Goal: Task Accomplishment & Management: Manage account settings

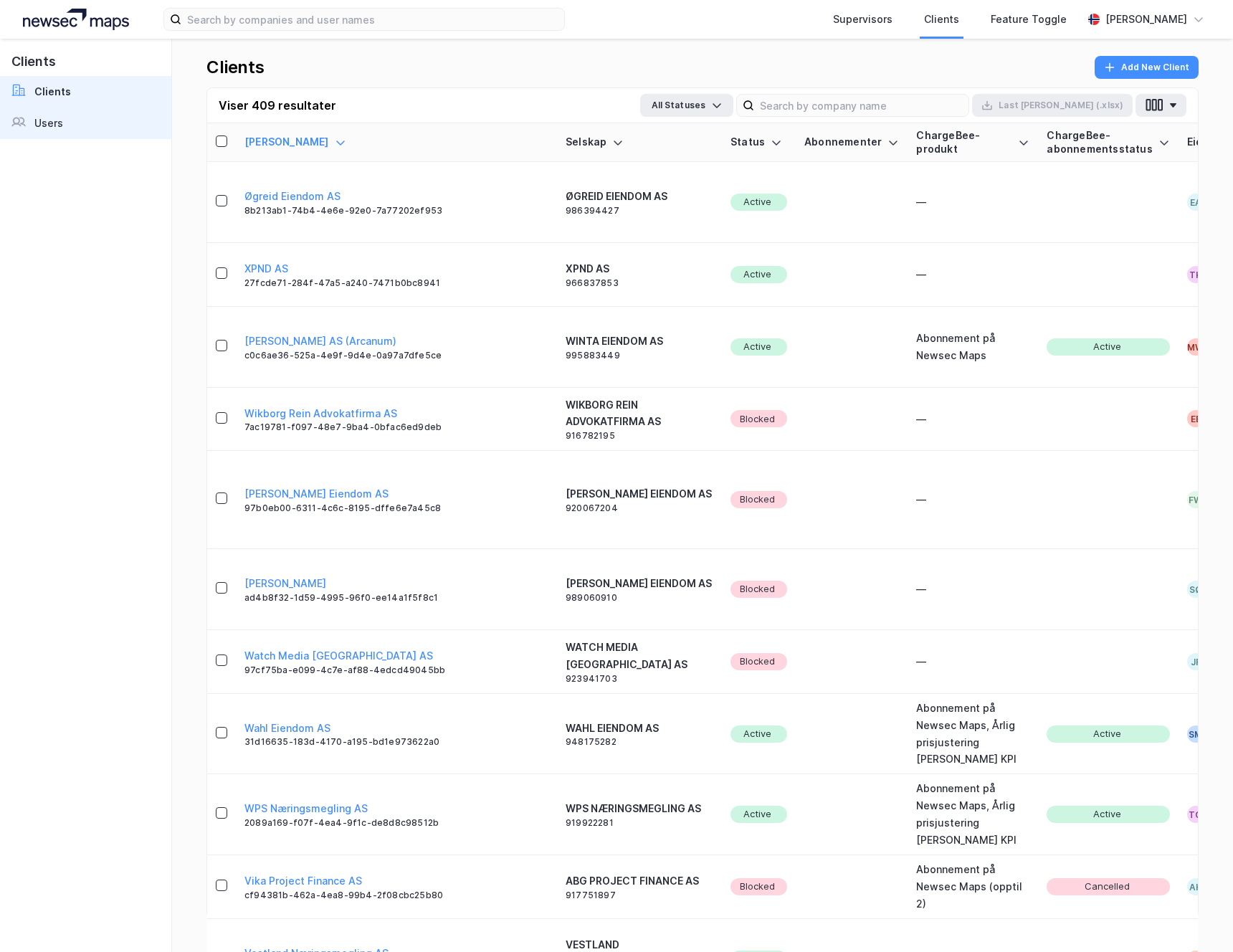
click at [62, 120] on link "Users" at bounding box center [86, 123] width 171 height 32
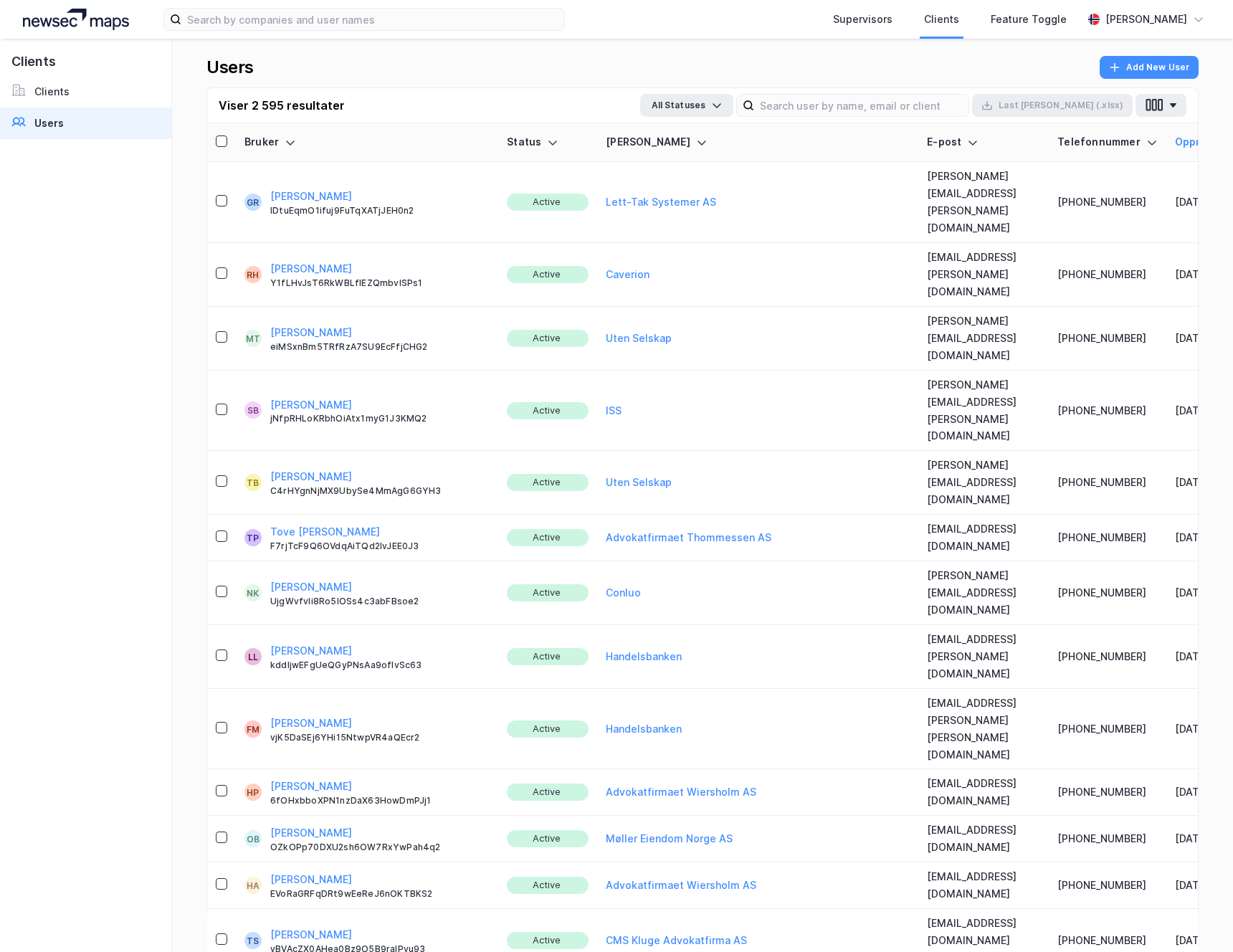
click at [1163, 117] on div "Viser 2 595 resultater All Statuses Last [PERSON_NAME] (.xlsx)" at bounding box center [702, 105] width 991 height 35
click at [1167, 111] on button "button" at bounding box center [1161, 105] width 51 height 23
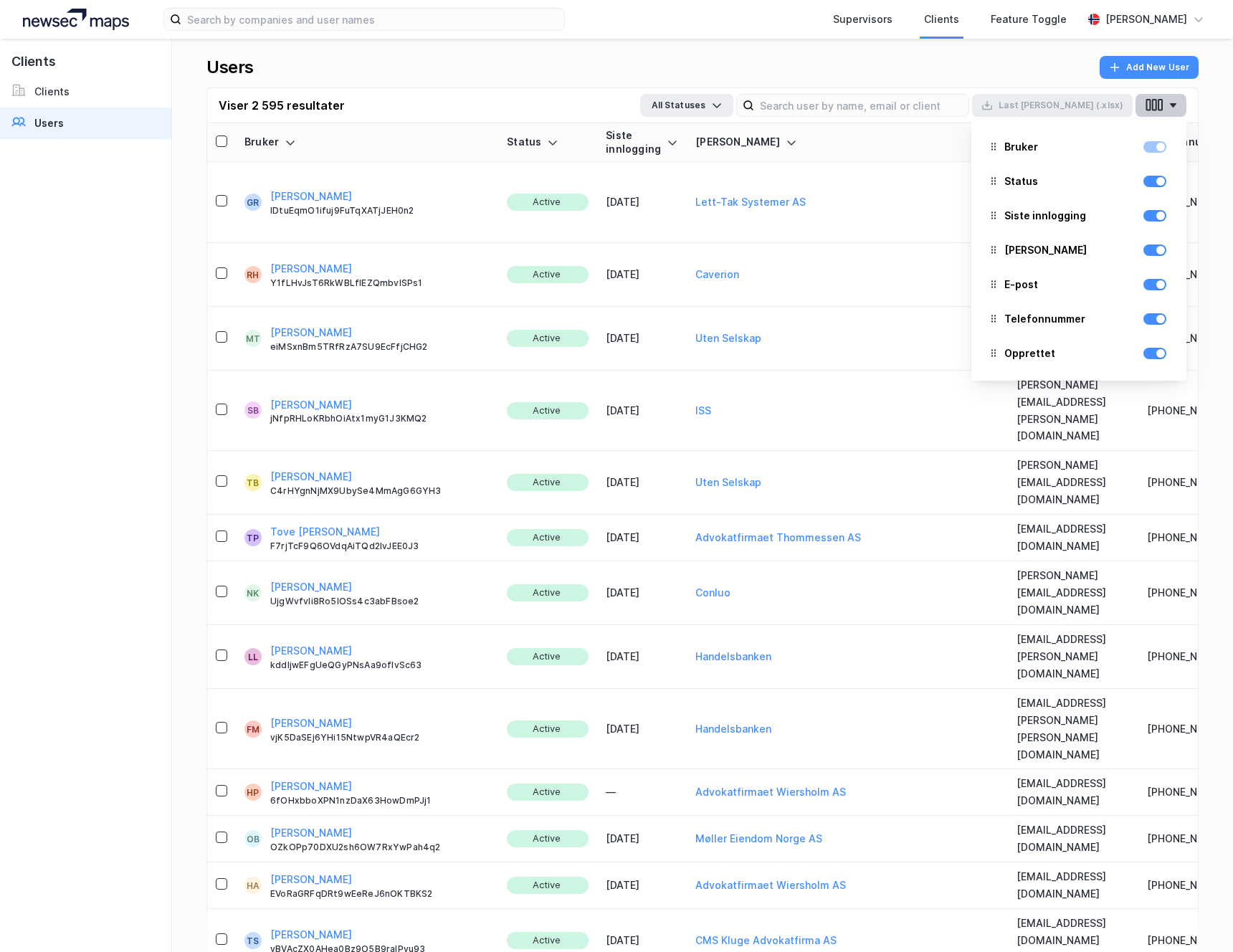
click at [1173, 114] on button "button" at bounding box center [1161, 105] width 51 height 23
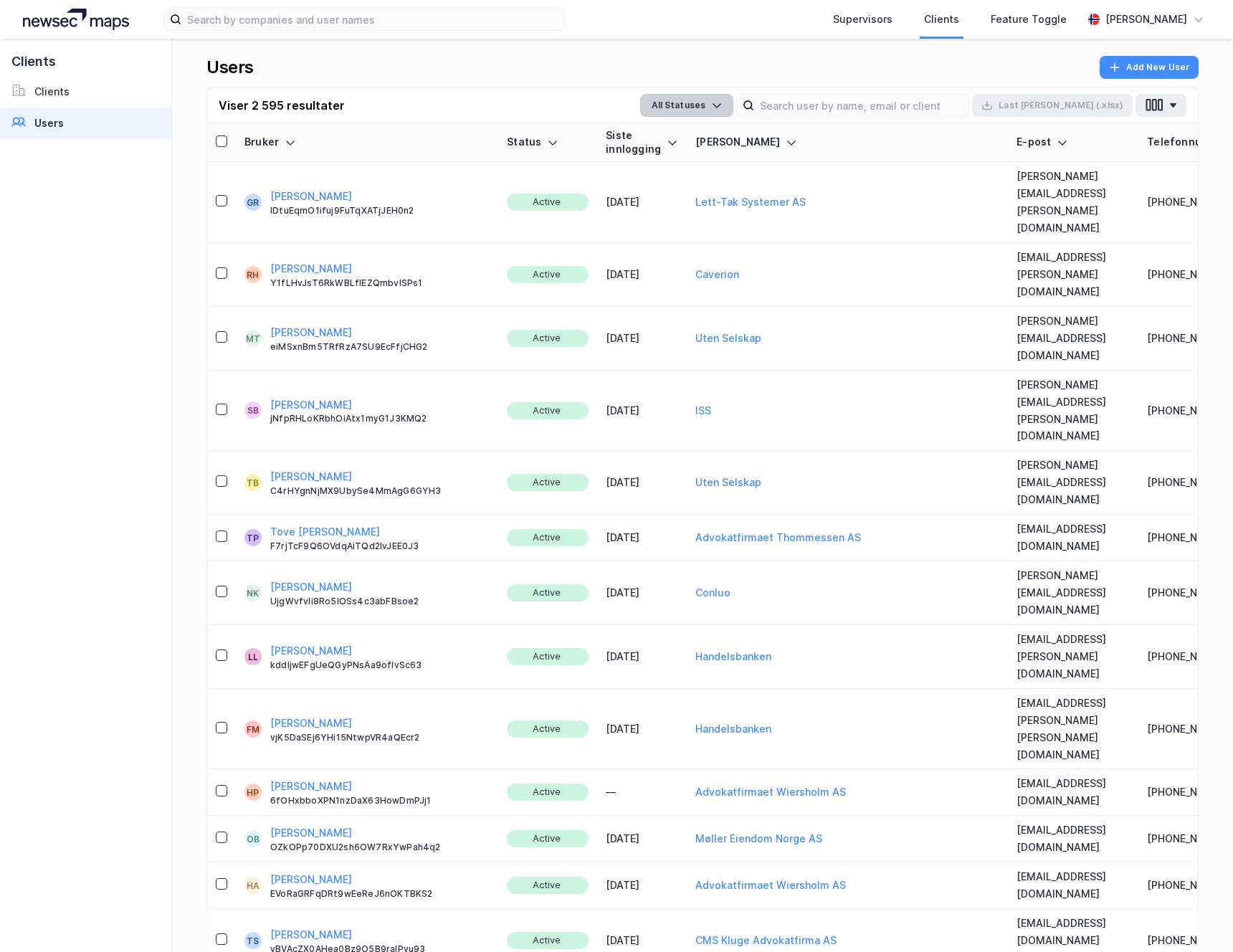
click at [733, 101] on button "All Statuses" at bounding box center [686, 105] width 93 height 23
click at [729, 168] on div "Active" at bounding box center [684, 171] width 89 height 35
click at [1162, 108] on icon "button" at bounding box center [1160, 104] width 5 height 12
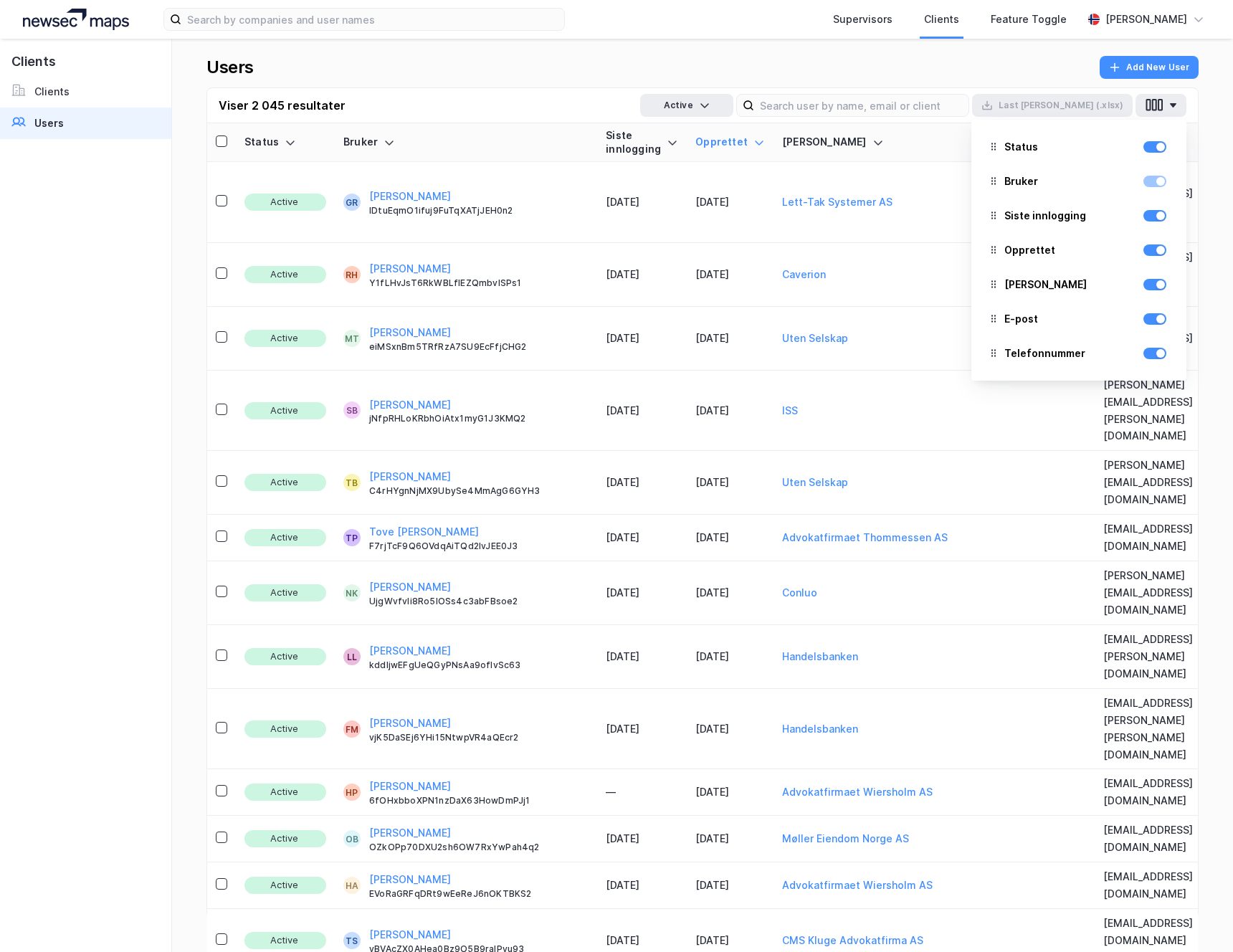
click at [1196, 86] on div "Users Add New User" at bounding box center [702, 71] width 991 height 32
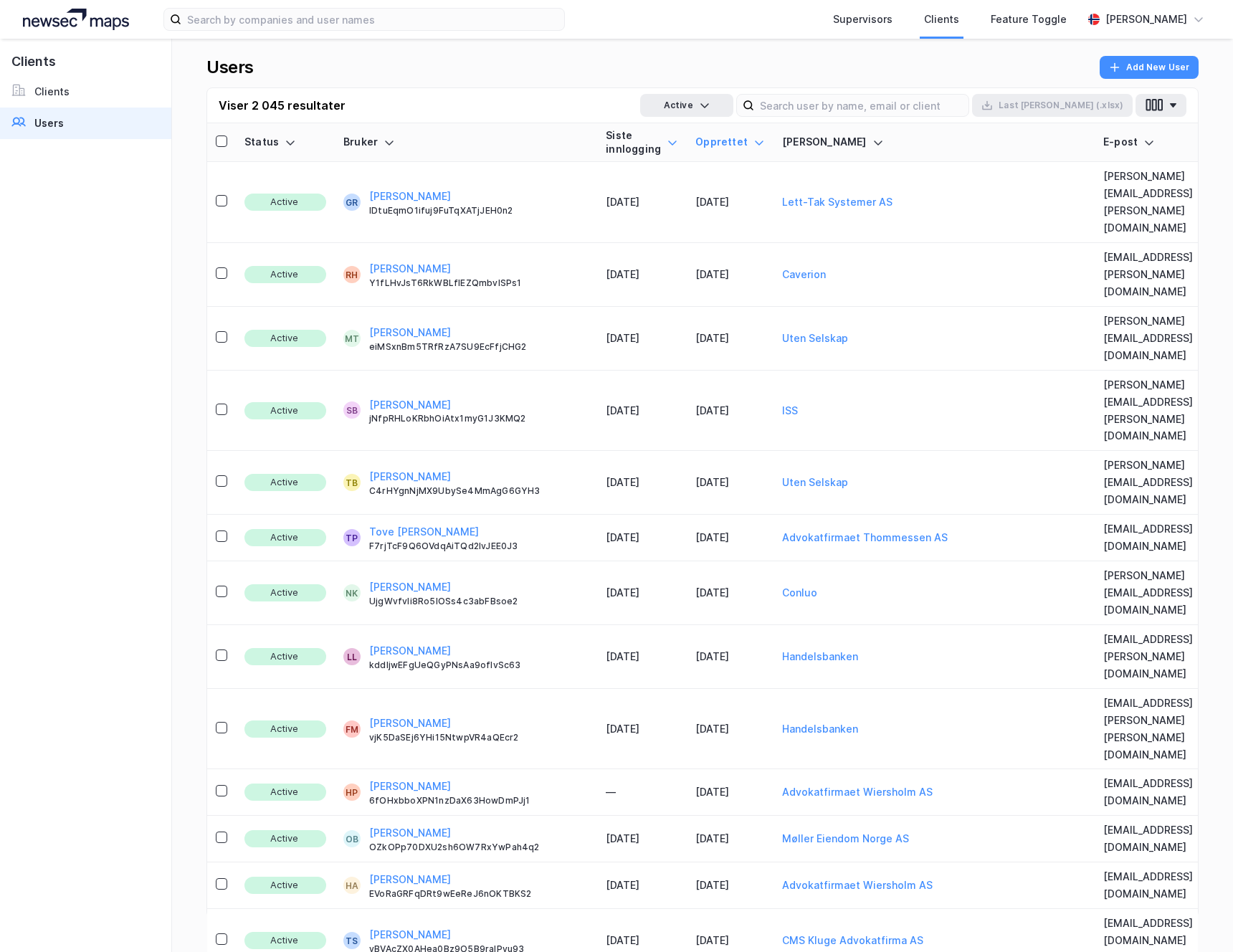
click at [666, 140] on icon at bounding box center [672, 143] width 11 height 11
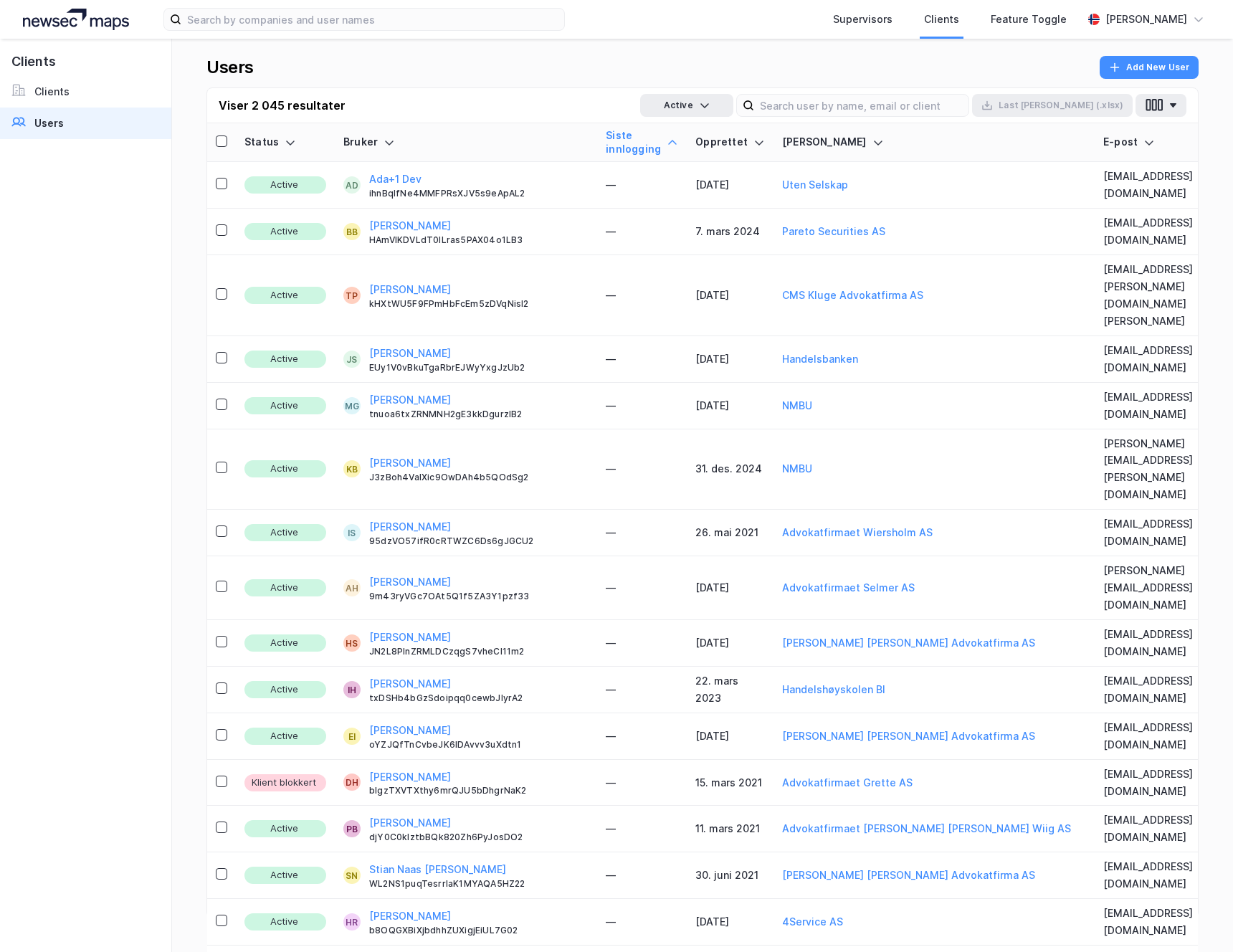
click at [605, 146] on div "Siste innlogging" at bounding box center [641, 142] width 72 height 26
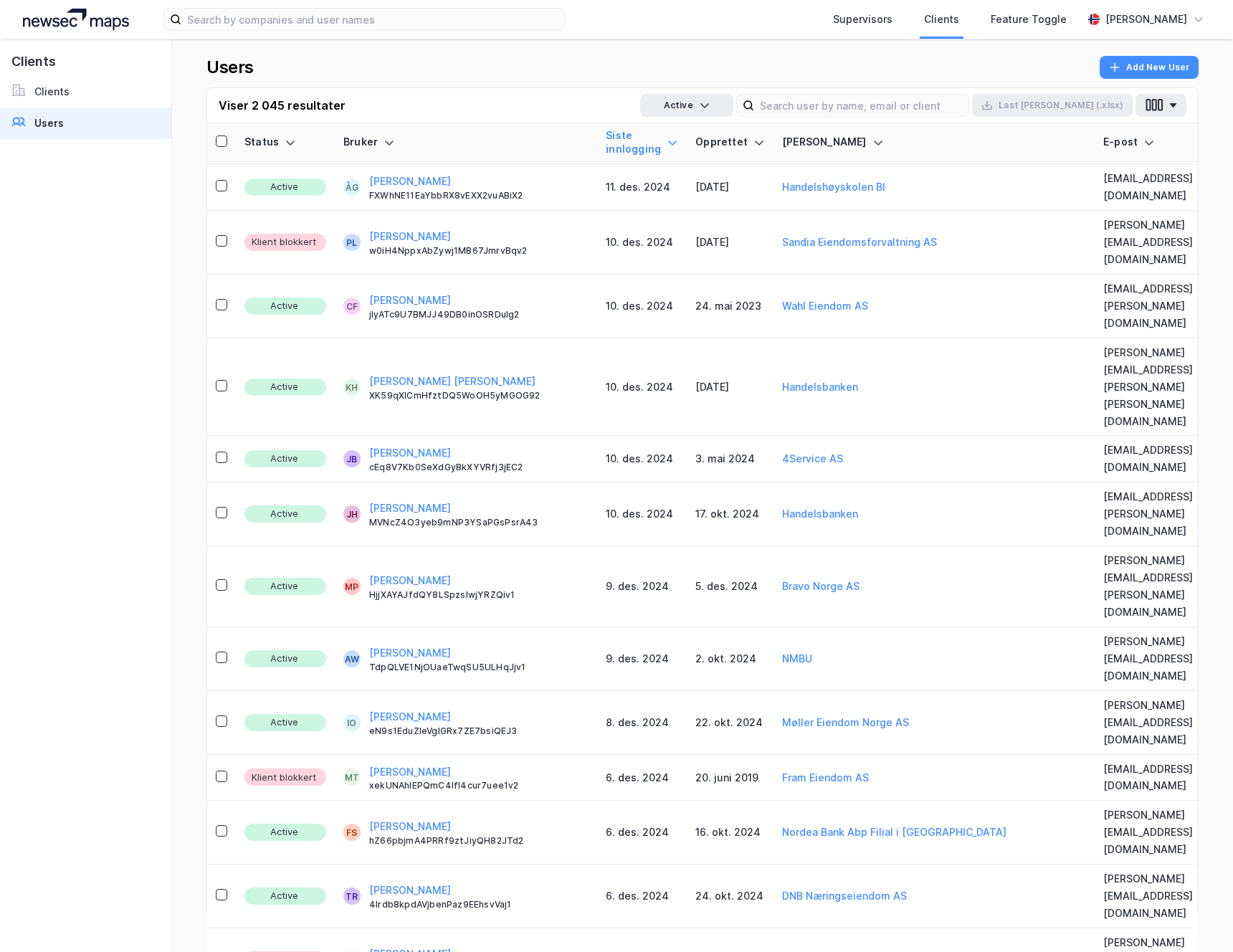
scroll to position [74916, 0]
click at [728, 104] on button "Active" at bounding box center [686, 105] width 93 height 23
drag, startPoint x: 730, startPoint y: 173, endPoint x: 354, endPoint y: 269, distance: 388.1
click at [729, 173] on div "Active" at bounding box center [684, 171] width 89 height 35
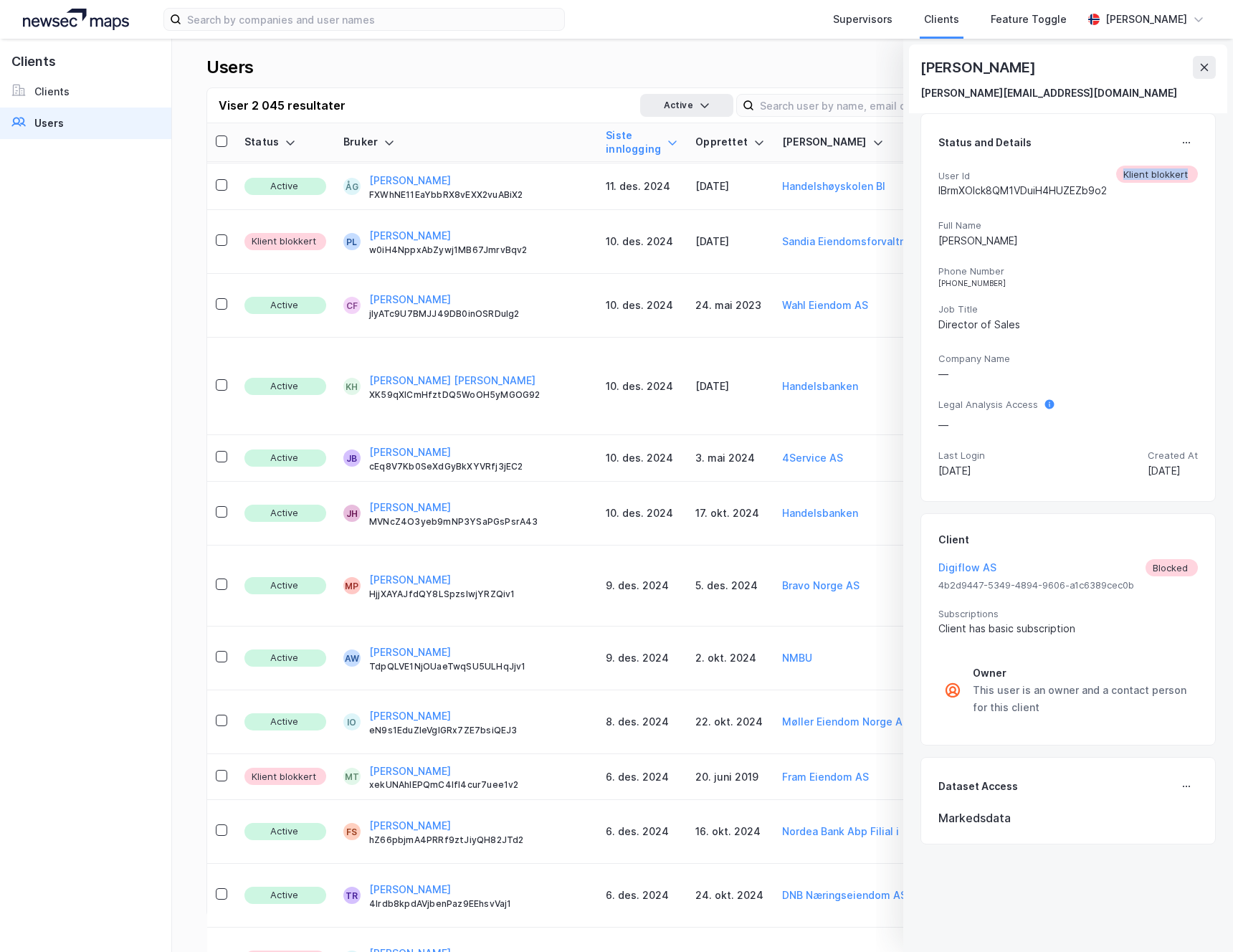
drag, startPoint x: 1116, startPoint y: 177, endPoint x: 1179, endPoint y: 172, distance: 63.2
click at [1179, 172] on div "User Id lBrmXOIck8QM1VDuiH4HUZEZb9o2 Klient blokkert" at bounding box center [1068, 184] width 259 height 38
click at [1206, 67] on icon at bounding box center [1204, 68] width 11 height 11
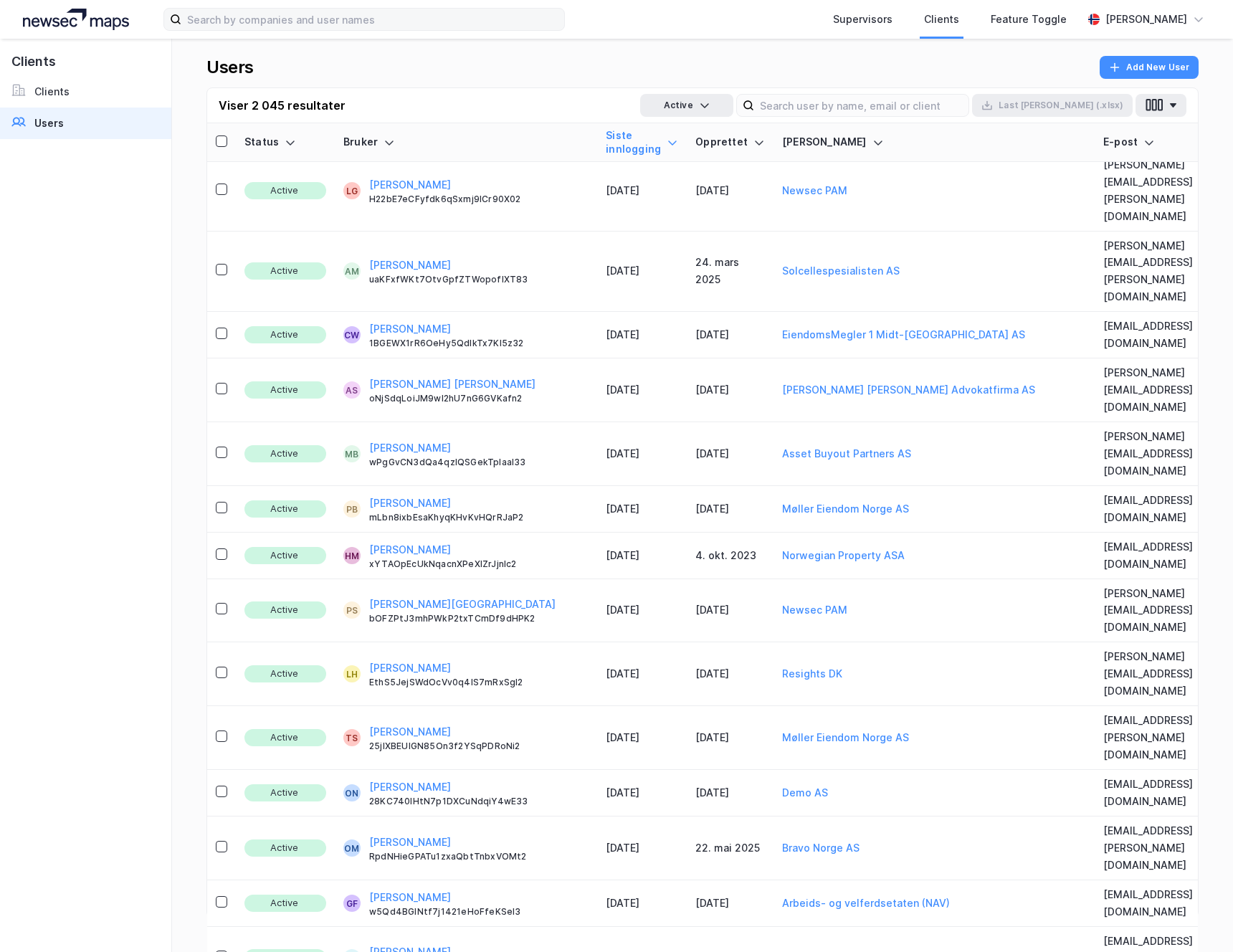
scroll to position [42810, 0]
